Goal: Task Accomplishment & Management: Manage account settings

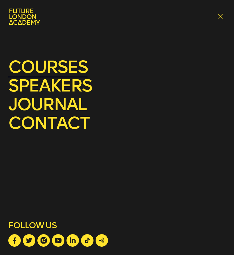
click at [65, 69] on link "courses" at bounding box center [47, 67] width 79 height 21
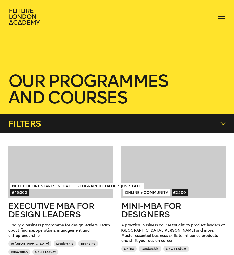
click at [221, 12] on div "courses speakers journal contact" at bounding box center [117, 16] width 234 height 17
click at [221, 17] on span at bounding box center [222, 16] width 6 height 1
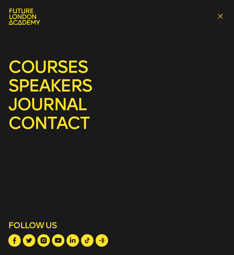
click at [221, 17] on span at bounding box center [222, 16] width 6 height 1
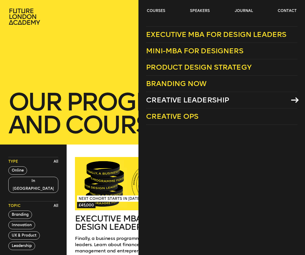
click at [169, 101] on span "Creative Leadership" at bounding box center [187, 100] width 83 height 9
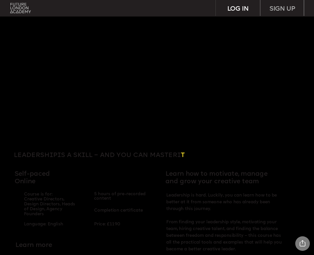
click at [236, 9] on div "LOG IN" at bounding box center [237, 8] width 44 height 16
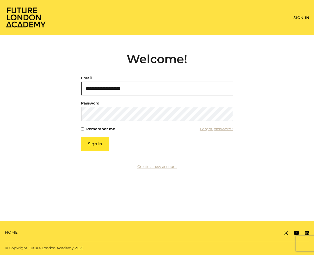
type input "**********"
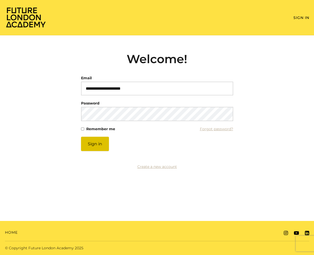
click at [105, 140] on button "Sign in" at bounding box center [95, 144] width 28 height 14
click at [98, 146] on button "Sign in" at bounding box center [95, 144] width 28 height 14
